Goal: Task Accomplishment & Management: Manage account settings

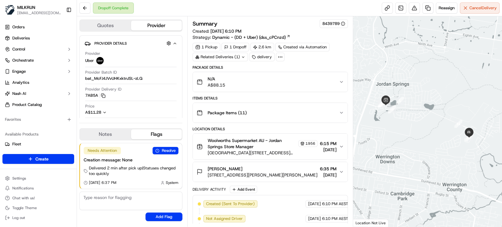
click at [312, 72] on button "N/A A$88.15" at bounding box center [270, 82] width 155 height 20
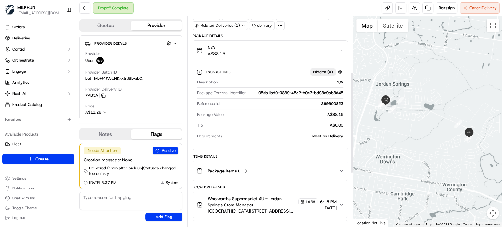
scroll to position [137, 0]
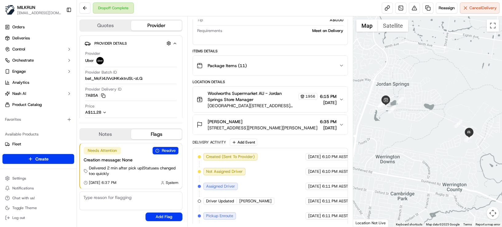
click at [264, 199] on div "Created (Sent To Provider) Uber 15/09/2025 6:10 PM AEST Not Assigned Driver Ube…" at bounding box center [270, 230] width 145 height 155
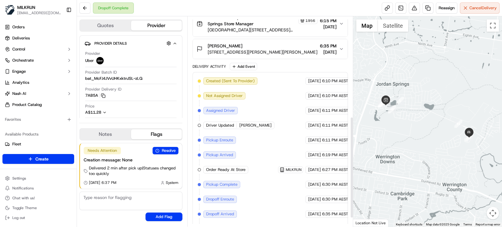
scroll to position [225, 0]
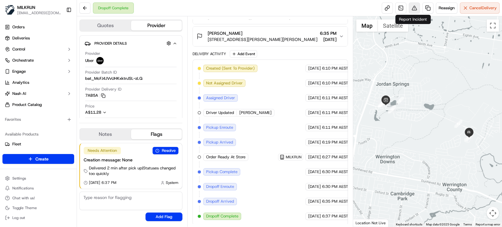
click at [413, 9] on button at bounding box center [414, 7] width 11 height 11
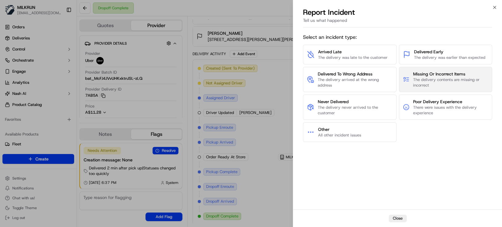
click at [436, 87] on span "The delivery contents are missing or incorrect" at bounding box center [450, 82] width 75 height 11
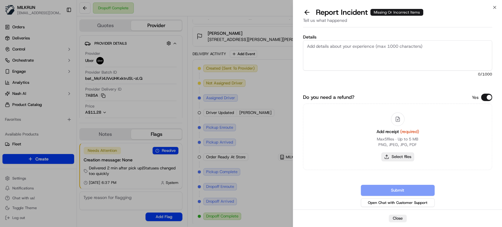
click at [396, 156] on button "Select files" at bounding box center [398, 156] width 33 height 9
type input "C:\fakepath\sharon1.jpg"
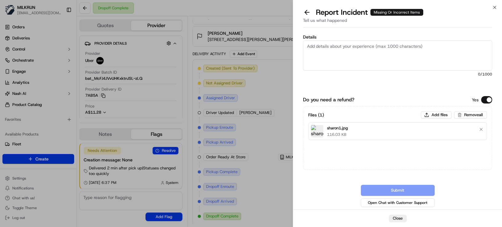
click at [326, 57] on textarea "Details" at bounding box center [397, 55] width 189 height 30
paste textarea "Customer reported 1 missing item. Store confirmed the item was included in the …"
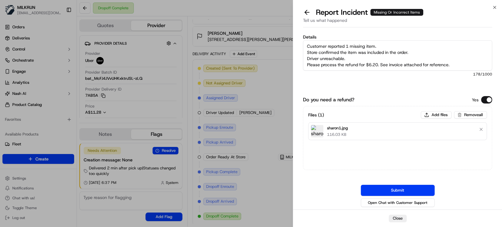
click at [386, 44] on textarea "Customer reported 1 missing item. Store confirmed the item was included in the …" at bounding box center [397, 55] width 189 height 30
click at [377, 62] on textarea "Customer reported 1 missing item. Store confirmed the item was included in the …" at bounding box center [397, 55] width 189 height 30
drag, startPoint x: 378, startPoint y: 65, endPoint x: 367, endPoint y: 67, distance: 11.2
click at [367, 67] on textarea "Customer reported 1 missing item. Store confirmed the item was included in the …" at bounding box center [397, 55] width 189 height 30
paste textarea "30.85"
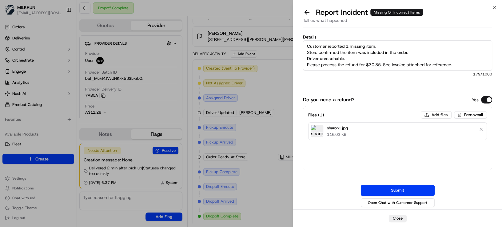
click at [375, 45] on textarea "Customer reported 1 missing item. Store confirmed the item was included in the …" at bounding box center [397, 55] width 189 height 30
paste textarea "Pepsi Soft Drink Cans 375mL x 30 pack x 1"
drag, startPoint x: 403, startPoint y: 52, endPoint x: 306, endPoint y: 53, distance: 97.3
click at [306, 53] on textarea "Customer reported 1 missing item - Pepsi Soft Drink Cans 375mL x 30 pack x 1. S…" at bounding box center [397, 55] width 189 height 30
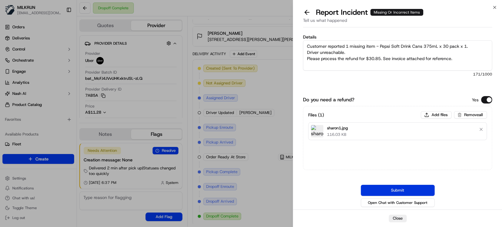
type textarea "Customer reported 1 missing item - Pepsi Soft Drink Cans 375mL x 30 pack x 1. D…"
click at [401, 189] on button "Submit" at bounding box center [398, 190] width 74 height 11
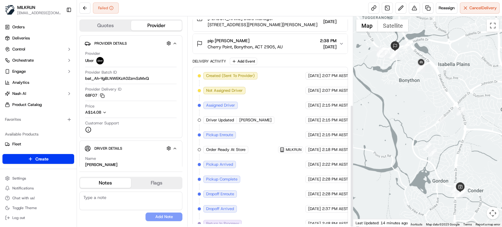
scroll to position [151, 0]
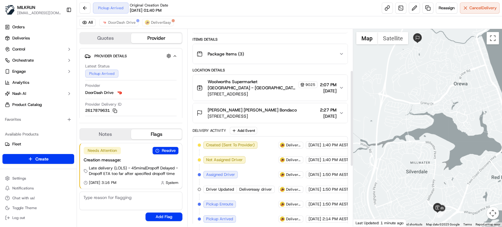
scroll to position [70, 0]
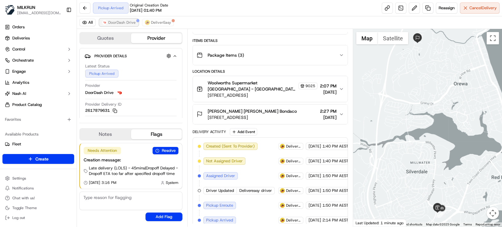
click at [127, 21] on span "DoorDash Drive" at bounding box center [121, 22] width 27 height 5
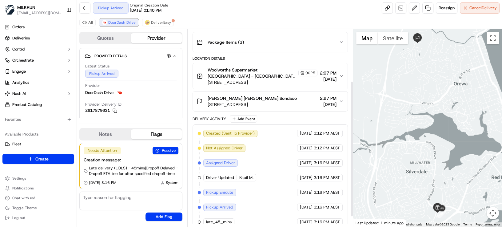
scroll to position [89, 0]
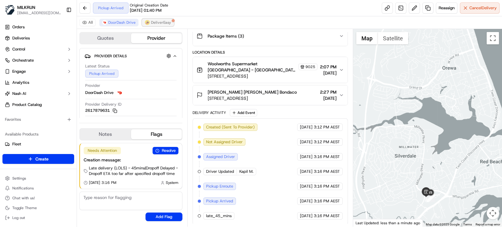
click at [154, 22] on span "DeliverEasy" at bounding box center [161, 22] width 20 height 5
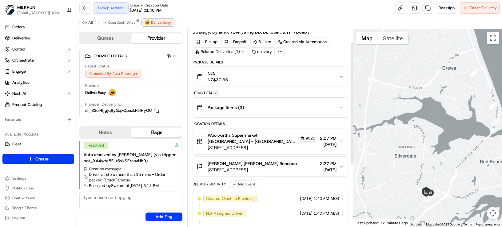
scroll to position [16, 0]
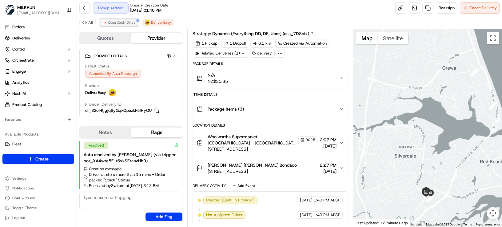
click at [120, 22] on span "DoorDash Drive" at bounding box center [121, 22] width 27 height 5
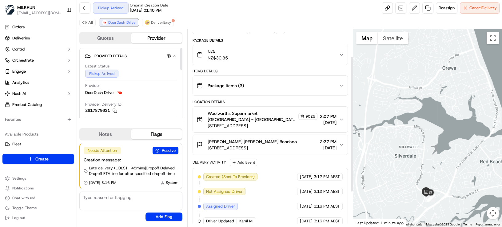
scroll to position [89, 0]
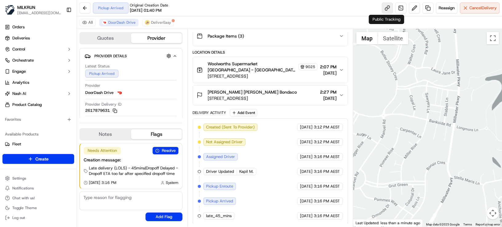
click at [386, 10] on link at bounding box center [387, 7] width 11 height 11
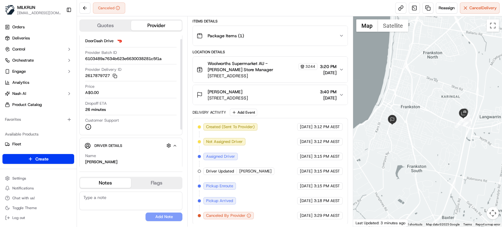
scroll to position [34, 0]
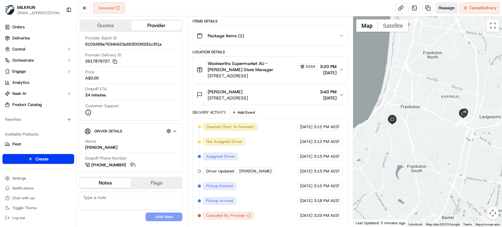
click at [439, 9] on span "Reassign" at bounding box center [447, 8] width 16 height 6
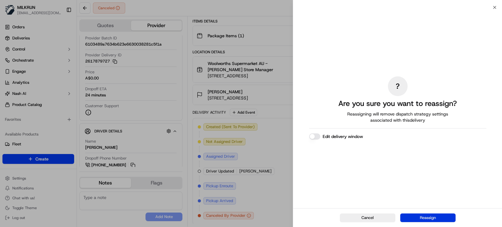
click at [426, 216] on button "Reassign" at bounding box center [428, 217] width 55 height 9
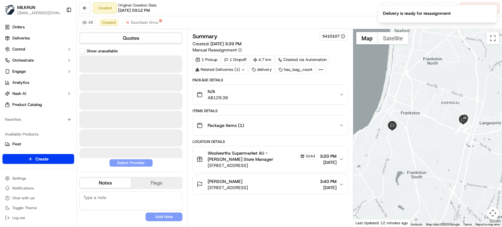
scroll to position [0, 0]
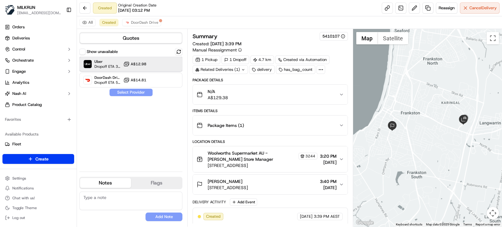
click at [117, 68] on span "Dropoff ETA 37 minutes" at bounding box center [108, 66] width 26 height 5
click at [135, 93] on button "Assign Provider" at bounding box center [131, 92] width 44 height 7
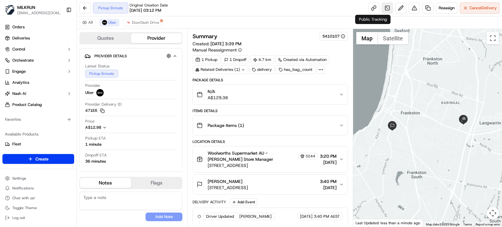
click at [384, 6] on div "Reassign Cancel Delivery" at bounding box center [434, 7] width 131 height 11
click at [372, 8] on link at bounding box center [374, 7] width 11 height 11
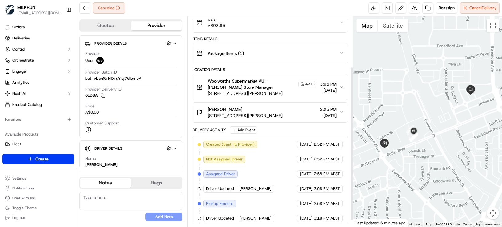
scroll to position [68, 0]
